Goal: Task Accomplishment & Management: Manage account settings

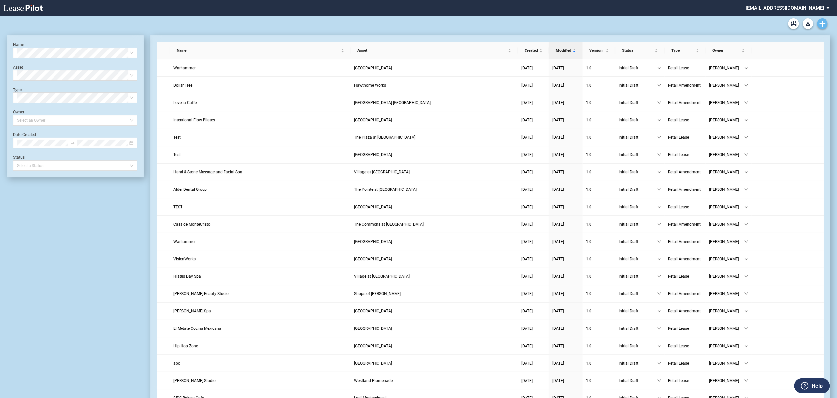
click at [822, 24] on icon "Create new document" at bounding box center [822, 24] width 6 height 6
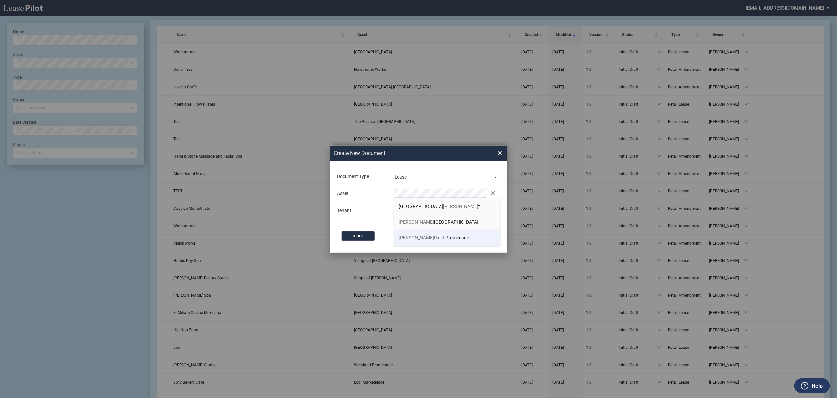
click at [422, 240] on span "Wes tland Promenade" at bounding box center [434, 237] width 70 height 5
click at [414, 199] on md-input-container "Asset Clear" at bounding box center [418, 193] width 164 height 11
click at [462, 232] on button "Create" at bounding box center [478, 236] width 33 height 9
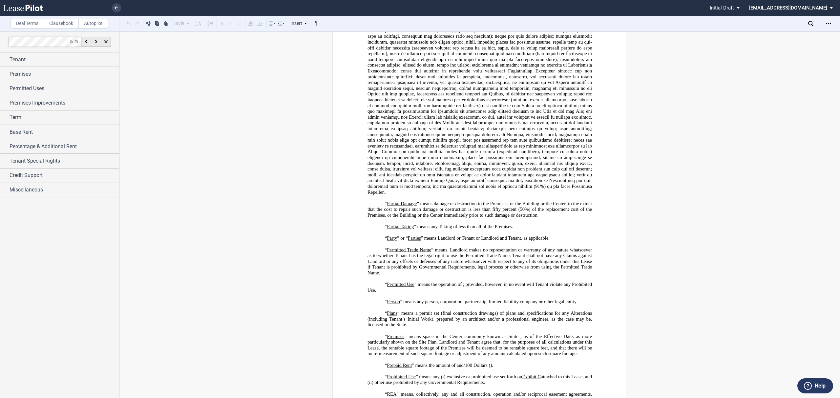
scroll to position [1400, 0]
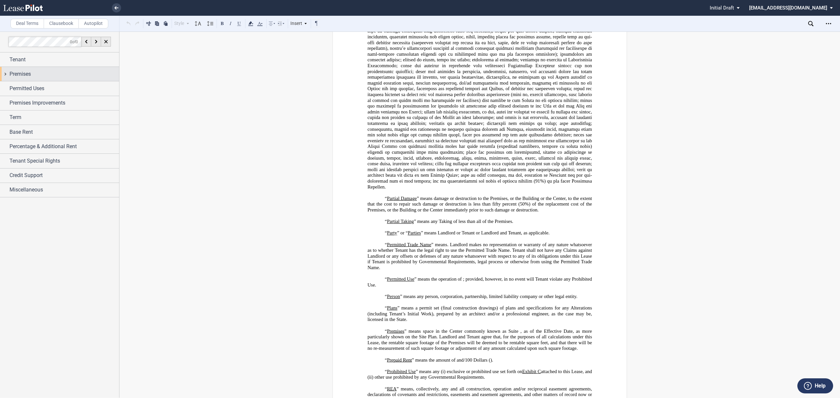
click at [18, 79] on div "Premises" at bounding box center [59, 74] width 119 height 14
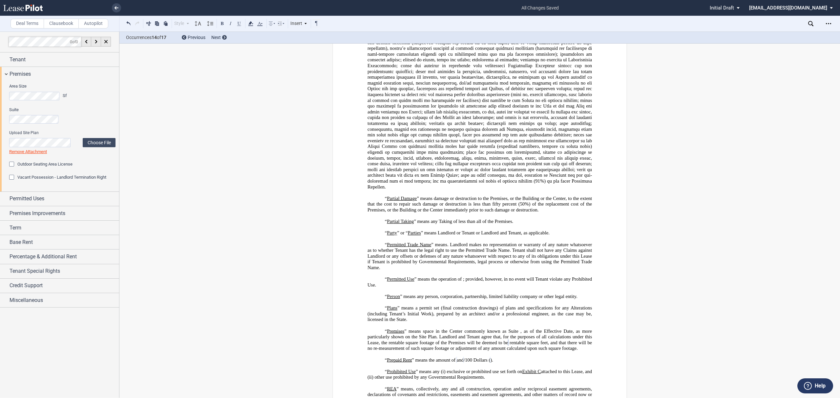
drag, startPoint x: 25, startPoint y: 232, endPoint x: 25, endPoint y: 241, distance: 8.2
click at [24, 232] on div "Term" at bounding box center [65, 228] width 110 height 8
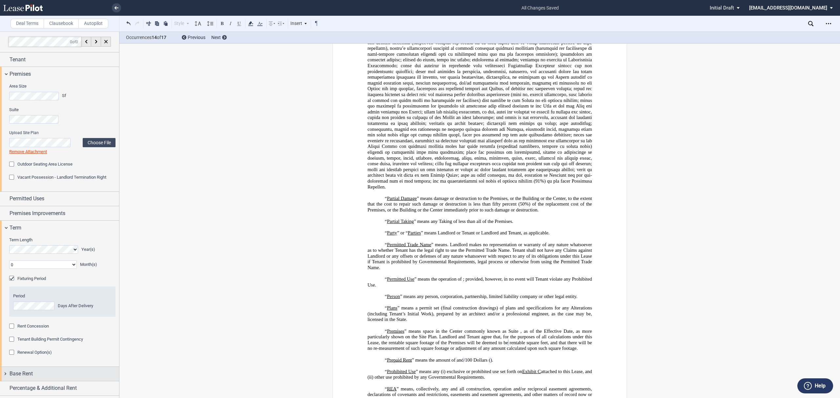
click at [20, 372] on span "Base Rent" at bounding box center [21, 374] width 23 height 8
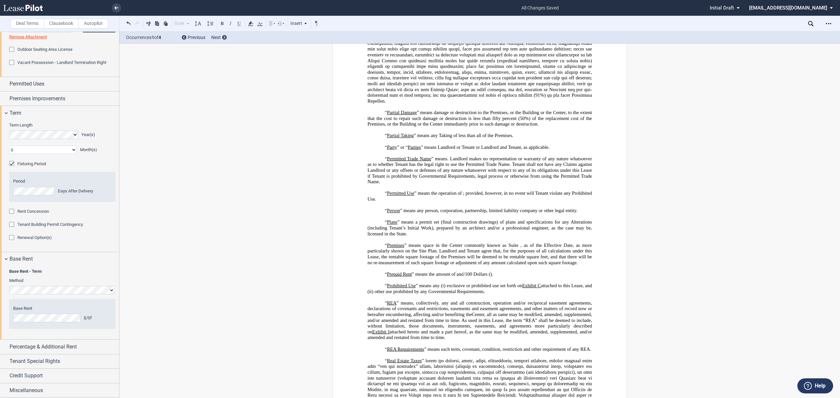
scroll to position [1657, 0]
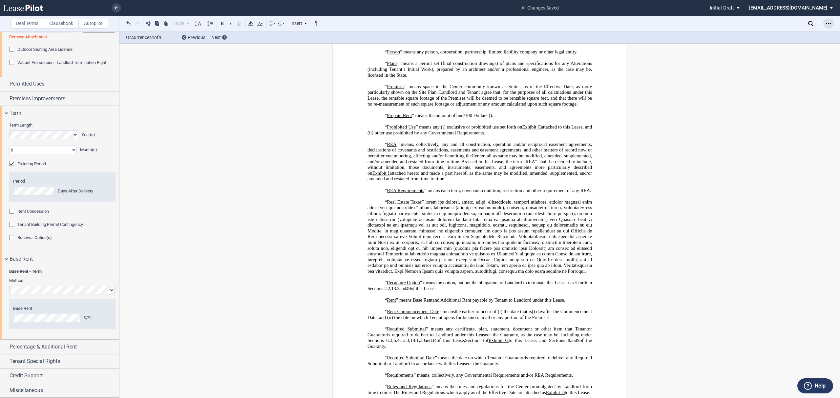
click at [826, 25] on icon "Open Lease options menu" at bounding box center [828, 23] width 5 height 5
click at [802, 35] on div "Download" at bounding box center [791, 35] width 80 height 6
click at [120, 7] on link at bounding box center [116, 7] width 9 height 9
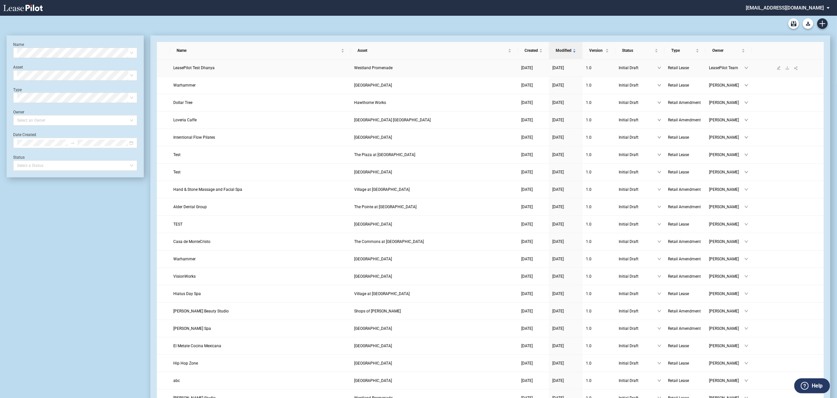
click at [787, 66] on link at bounding box center [787, 68] width 9 height 5
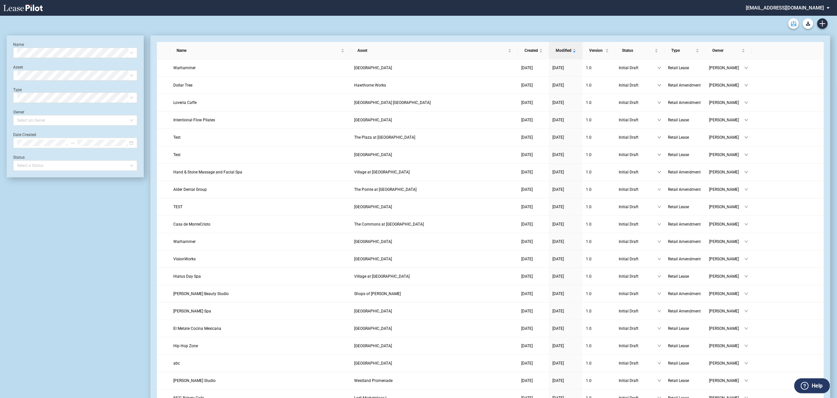
click at [794, 25] on use "Archive" at bounding box center [794, 23] width 6 height 5
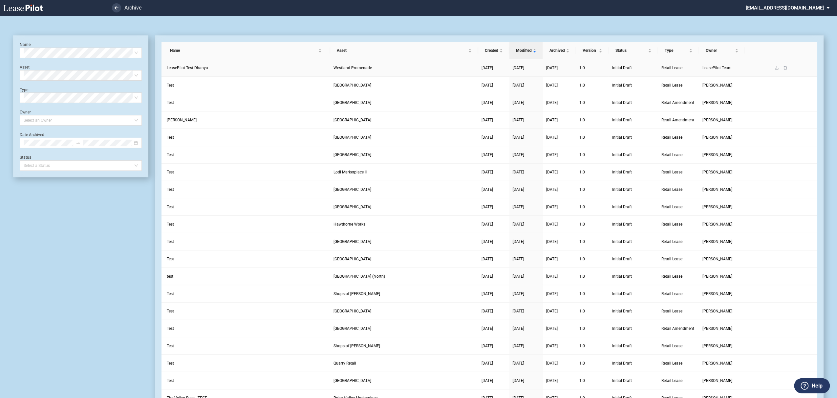
click at [787, 66] on link at bounding box center [785, 68] width 9 height 5
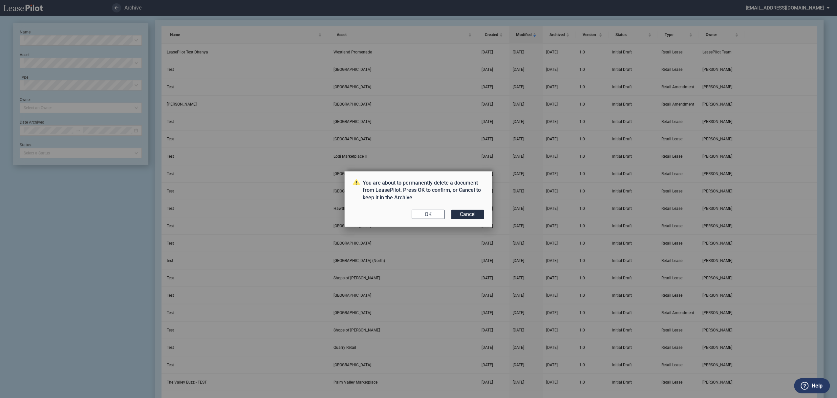
click at [410, 211] on div "OK Cancel" at bounding box center [418, 214] width 131 height 9
click at [416, 211] on button "OK" at bounding box center [428, 214] width 33 height 9
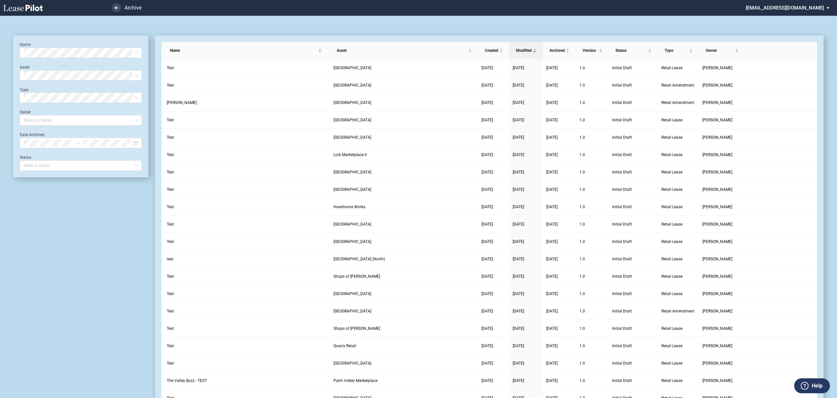
click at [27, 9] on use at bounding box center [22, 8] width 39 height 7
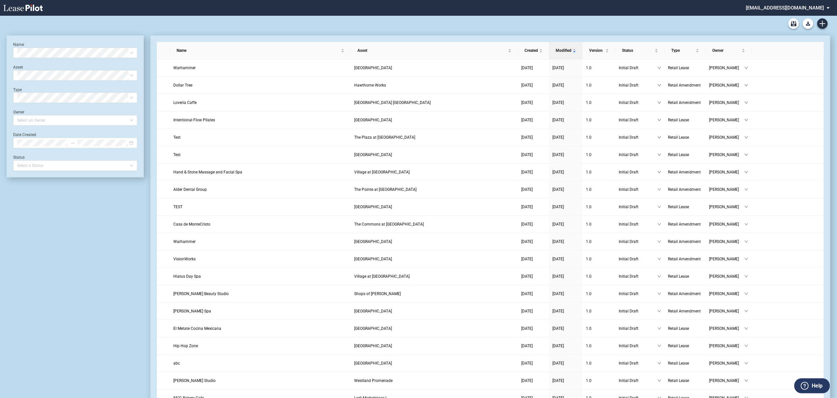
click at [56, 60] on div "Name Select name Asset Select Asset Type Select Type Owner Select an Owner Date…" at bounding box center [75, 106] width 124 height 129
click at [803, 11] on md-select "[EMAIL_ADDRESS][DOMAIN_NAME] Super Admin Area Admin Area Settings Sign Out" at bounding box center [790, 7] width 90 height 15
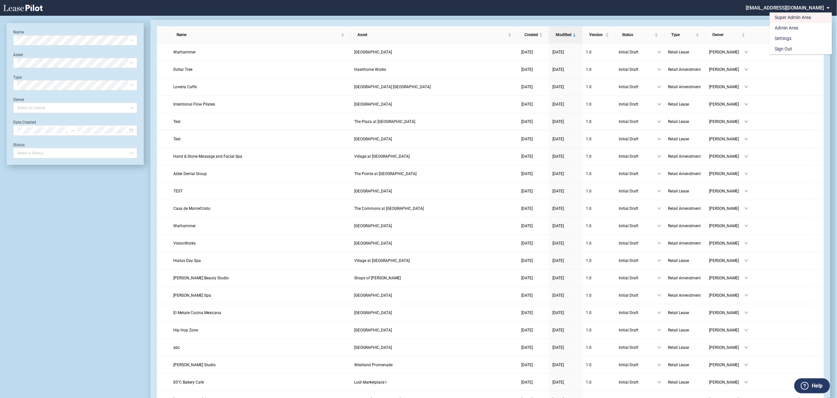
click at [728, 20] on md-backdrop at bounding box center [418, 207] width 837 height 414
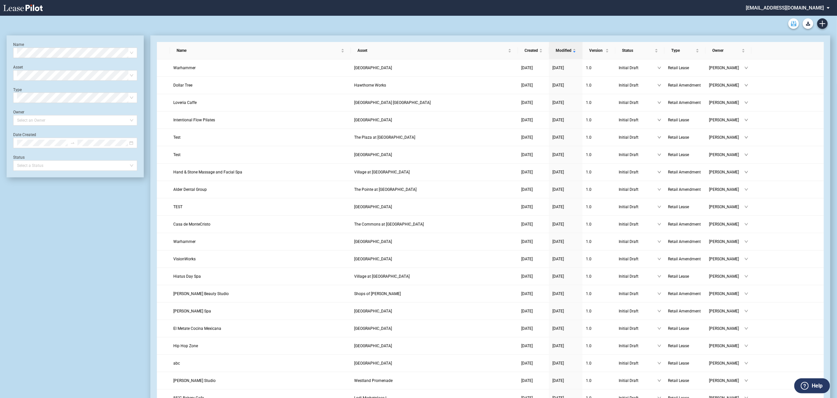
click at [791, 24] on use "Archive" at bounding box center [794, 23] width 6 height 5
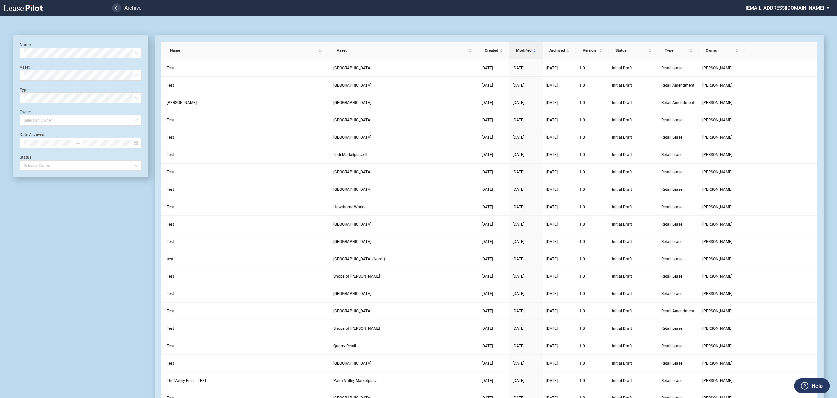
click at [809, 4] on md-select "[EMAIL_ADDRESS][DOMAIN_NAME] Super Admin Area Admin Area Settings Sign Out" at bounding box center [790, 7] width 90 height 15
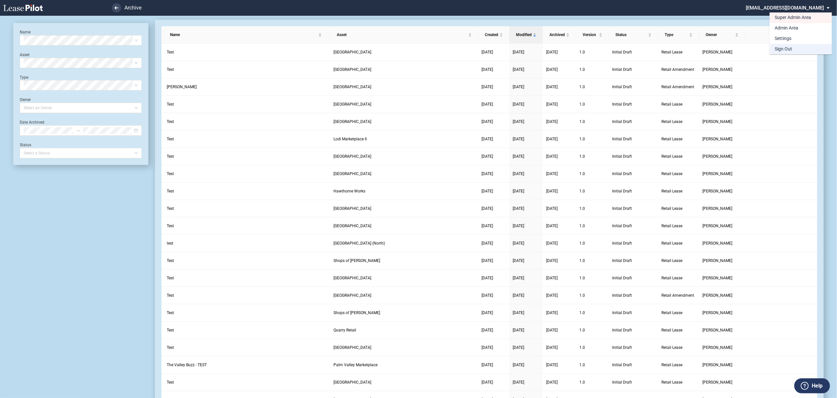
click at [792, 49] on div "Sign Out" at bounding box center [783, 49] width 17 height 7
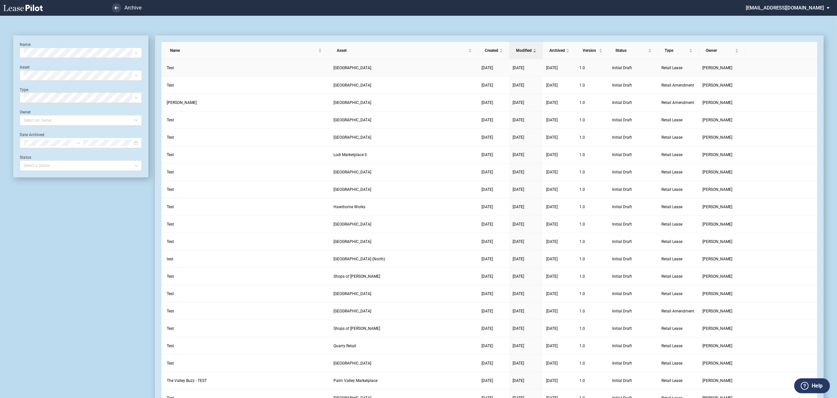
scroll to position [16, 0]
